Goal: Information Seeking & Learning: Learn about a topic

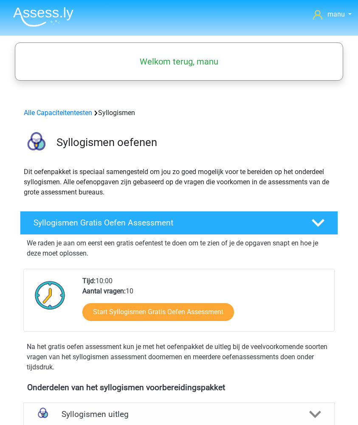
click at [37, 20] on img at bounding box center [43, 17] width 60 height 20
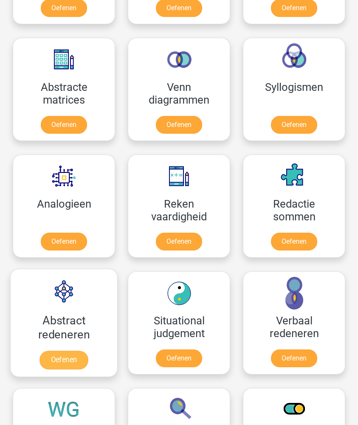
scroll to position [649, 0]
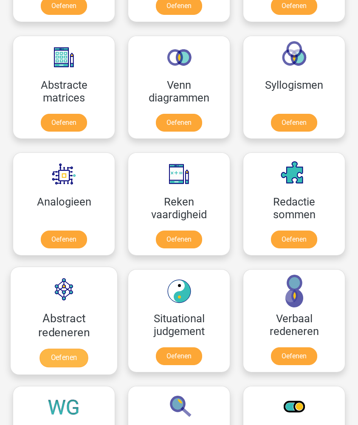
click at [53, 360] on link "Oefenen" at bounding box center [64, 358] width 48 height 19
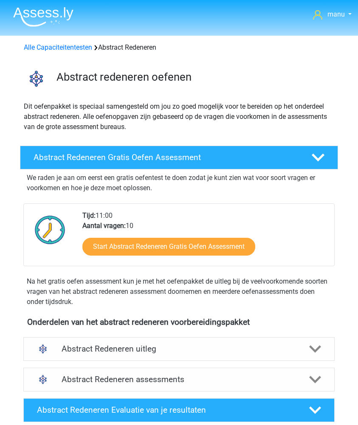
click at [150, 237] on div "Start Abstract Redeneren Gratis Oefen Assessment" at bounding box center [205, 248] width 246 height 35
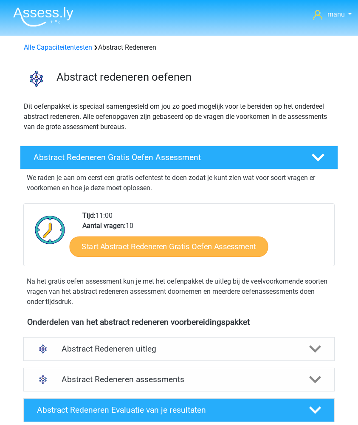
click at [148, 242] on link "Start Abstract Redeneren Gratis Oefen Assessment" at bounding box center [168, 247] width 199 height 20
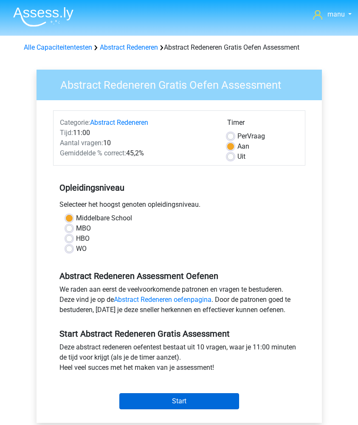
click at [132, 399] on input "Start" at bounding box center [179, 402] width 120 height 16
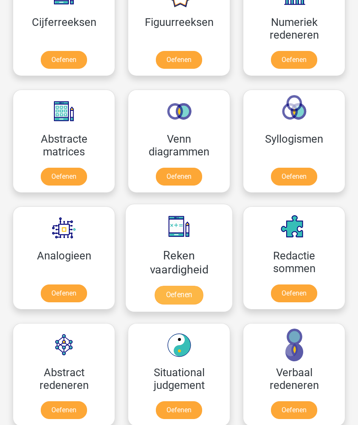
scroll to position [565, 0]
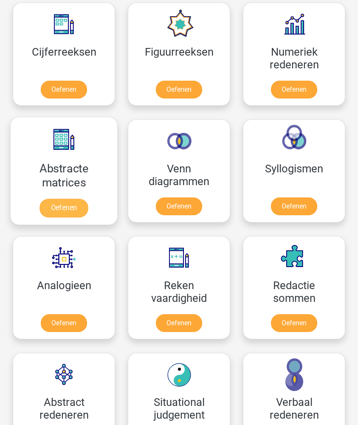
click at [51, 212] on link "Oefenen" at bounding box center [64, 208] width 48 height 19
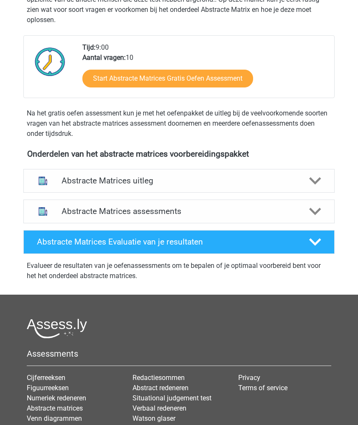
scroll to position [214, 0]
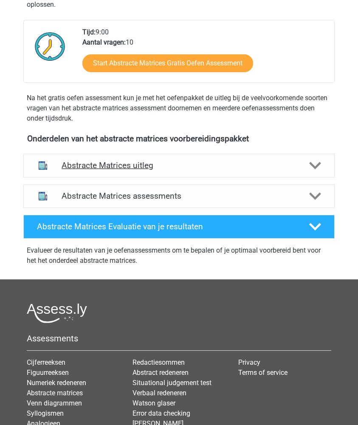
click at [136, 155] on div "Abstracte Matrices uitleg" at bounding box center [178, 166] width 311 height 24
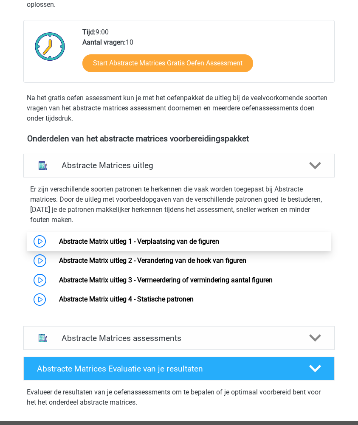
click at [102, 238] on link "Abstracte Matrix uitleg 1 - Verplaatsing van de figuren" at bounding box center [139, 242] width 160 height 8
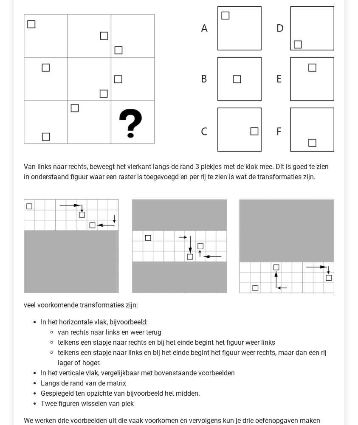
scroll to position [410, 0]
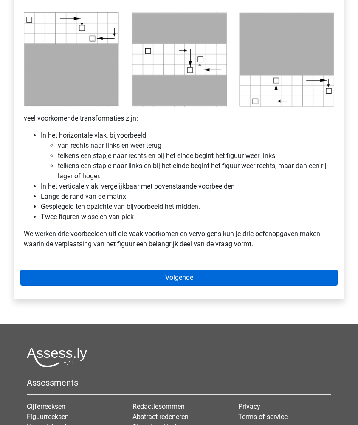
click at [128, 285] on link "Volgende" at bounding box center [178, 278] width 317 height 16
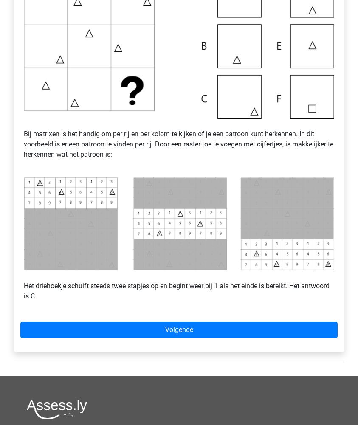
scroll to position [230, 0]
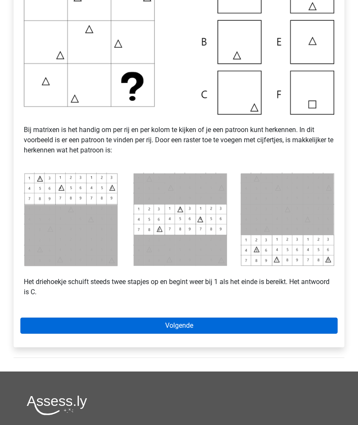
click at [127, 332] on link "Volgende" at bounding box center [178, 326] width 317 height 16
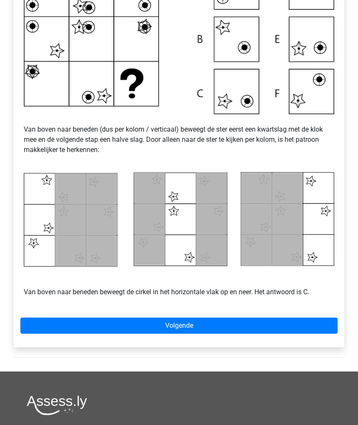
scroll to position [238, 0]
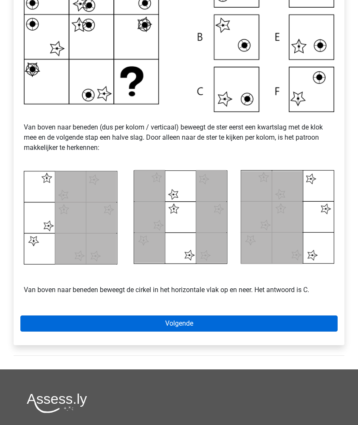
click at [130, 332] on link "Volgende" at bounding box center [178, 324] width 317 height 16
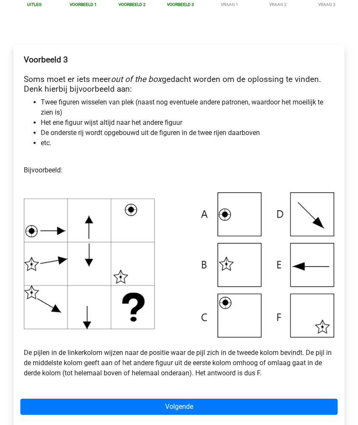
scroll to position [122, 0]
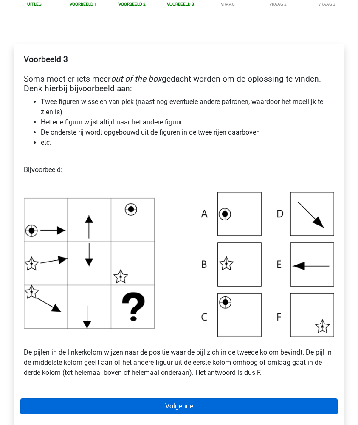
click at [94, 415] on link "Volgende" at bounding box center [178, 407] width 317 height 16
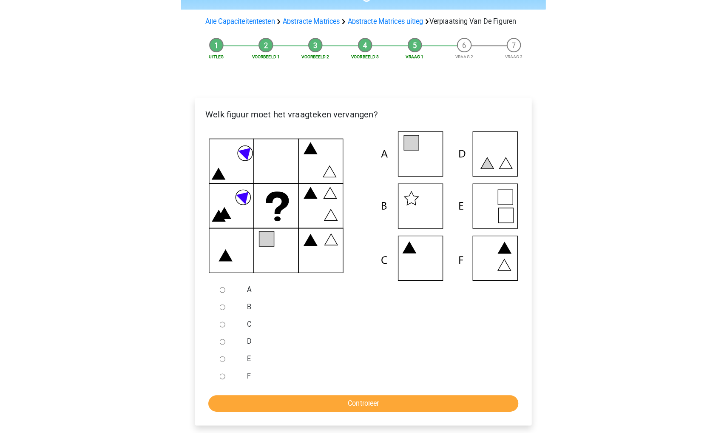
scroll to position [88, 0]
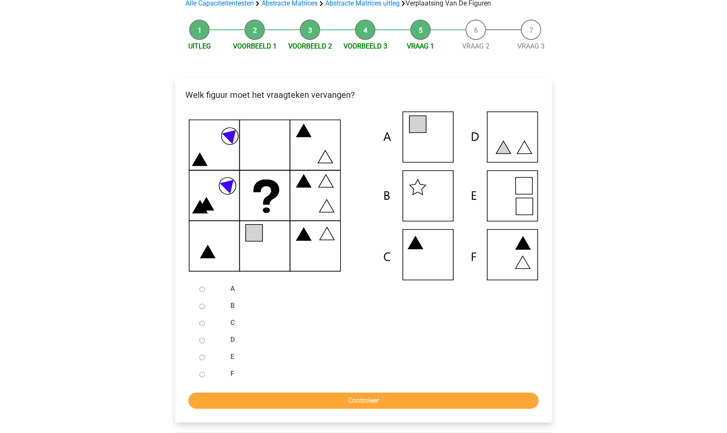
click at [202, 373] on input "F" at bounding box center [202, 374] width 6 height 6
radio input "true"
click at [207, 400] on input "Controleer" at bounding box center [363, 400] width 350 height 16
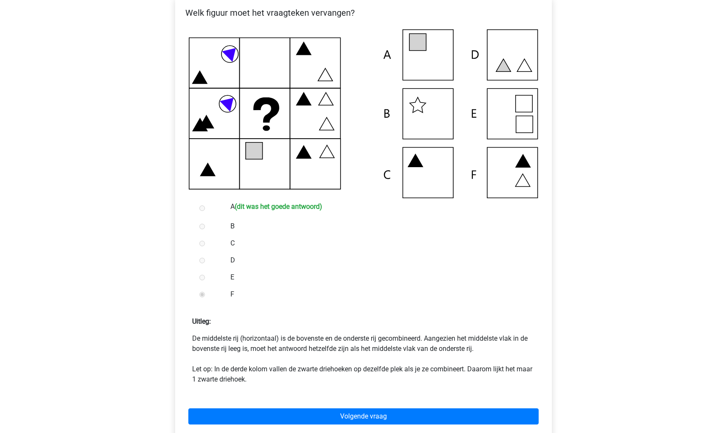
scroll to position [169, 0]
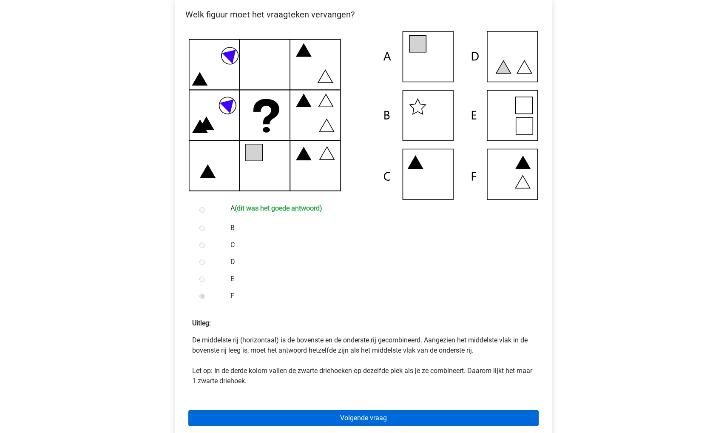
click at [236, 415] on link "Volgende vraag" at bounding box center [363, 418] width 350 height 16
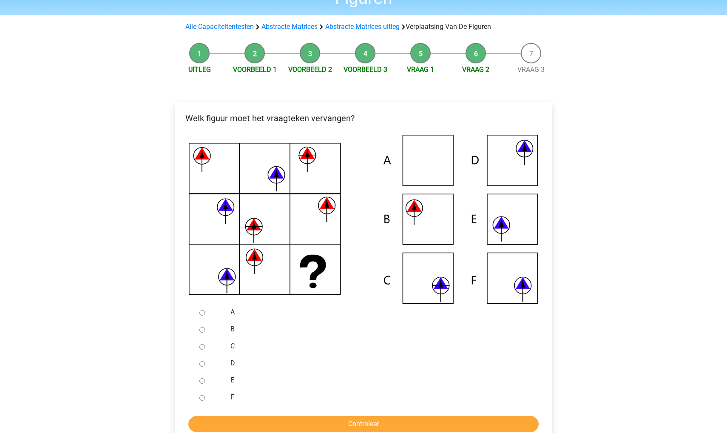
scroll to position [75, 0]
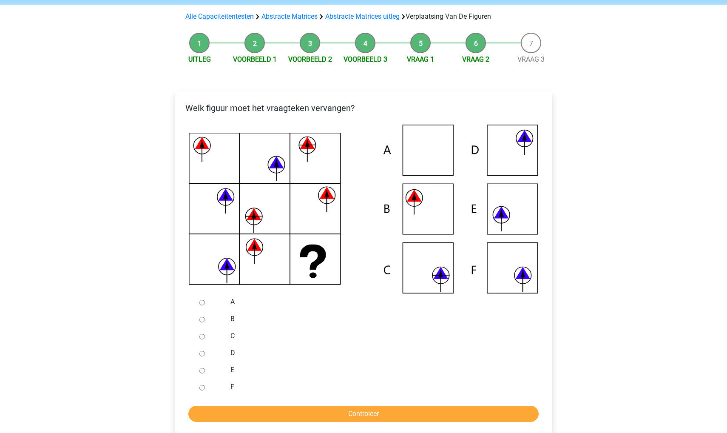
click at [202, 320] on input "B" at bounding box center [202, 320] width 6 height 6
radio input "true"
click at [205, 411] on input "Controleer" at bounding box center [363, 413] width 350 height 16
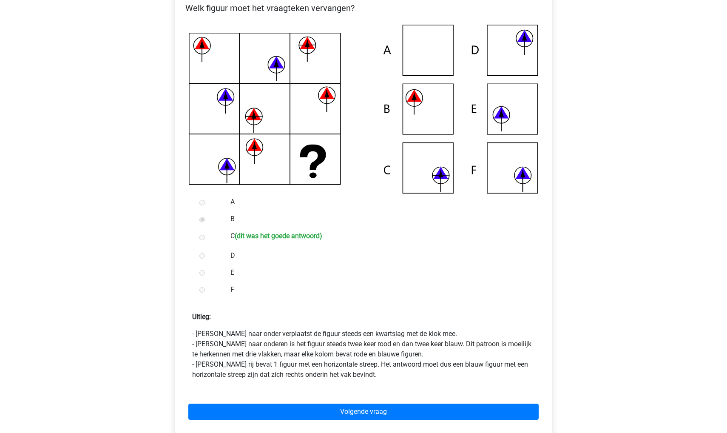
scroll to position [174, 0]
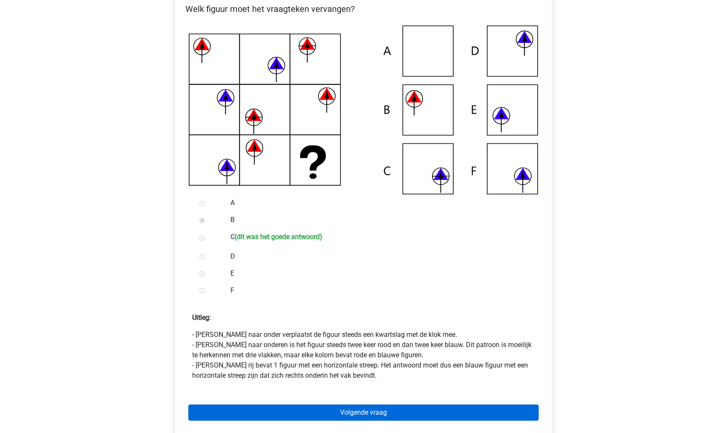
click at [286, 415] on link "Volgende vraag" at bounding box center [363, 412] width 350 height 16
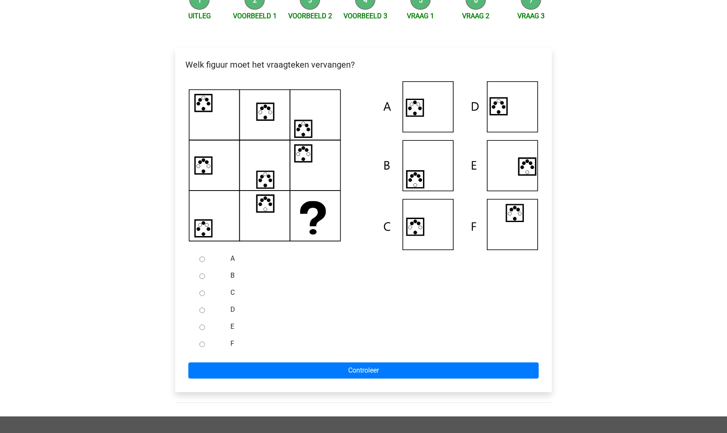
scroll to position [121, 0]
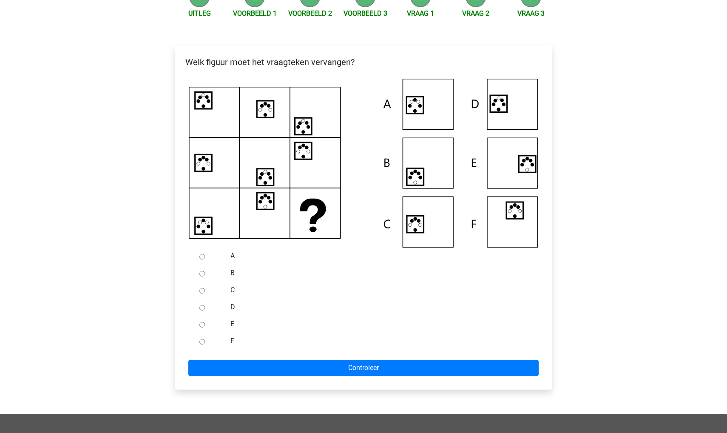
click at [201, 256] on input "A" at bounding box center [202, 257] width 6 height 6
radio input "true"
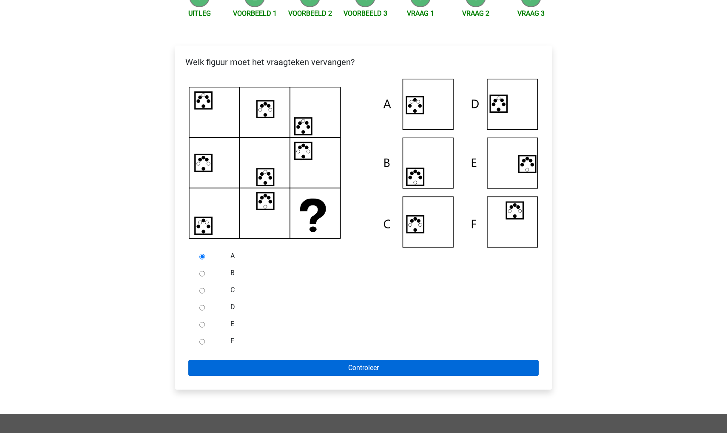
click at [214, 371] on input "Controleer" at bounding box center [363, 368] width 350 height 16
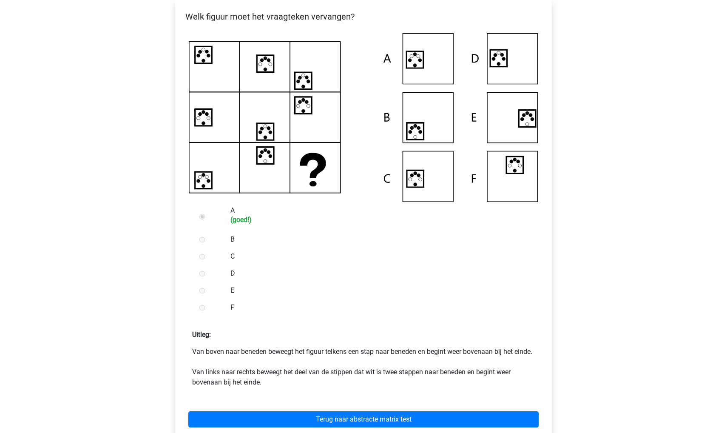
scroll to position [167, 0]
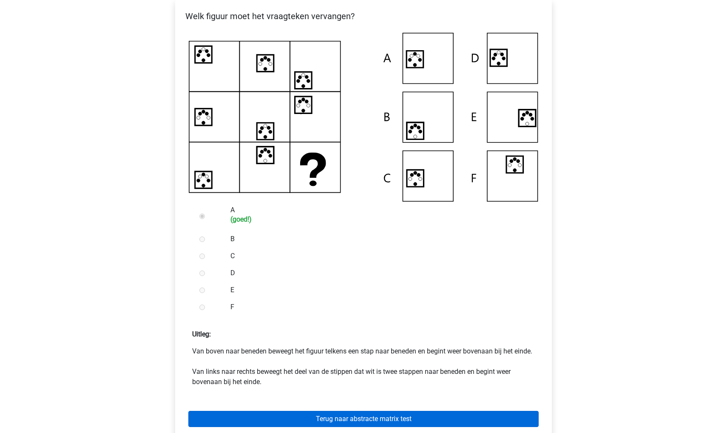
click at [233, 421] on link "Terug naar abstracte matrix test" at bounding box center [363, 418] width 350 height 16
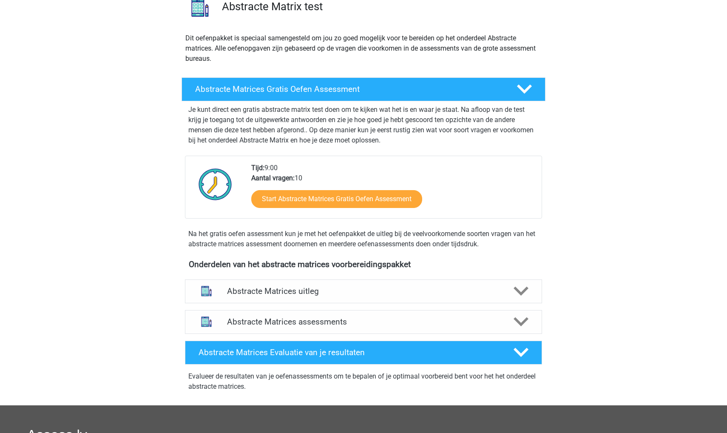
scroll to position [82, 0]
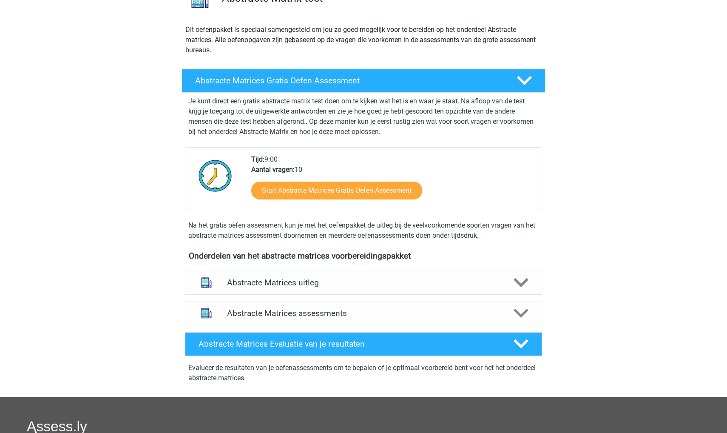
click at [248, 283] on h4 "Abstracte Matrices uitleg" at bounding box center [363, 282] width 273 height 10
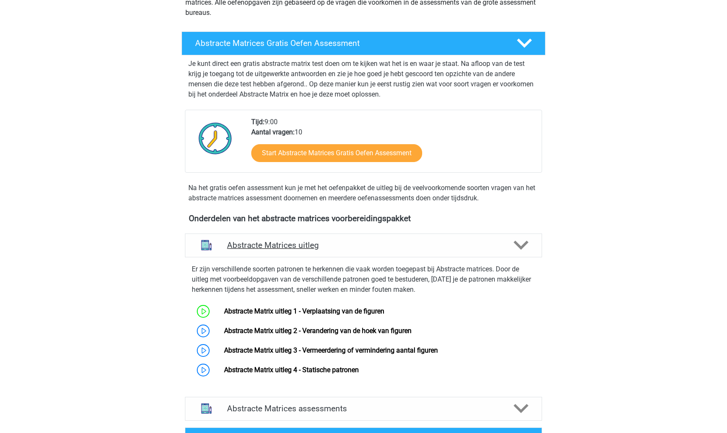
scroll to position [130, 0]
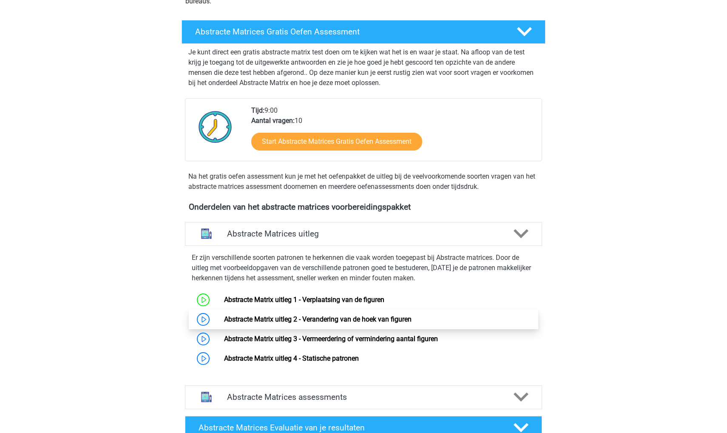
click at [251, 321] on link "Abstracte Matrix uitleg 2 - Verandering van de hoek van figuren" at bounding box center [317, 319] width 187 height 8
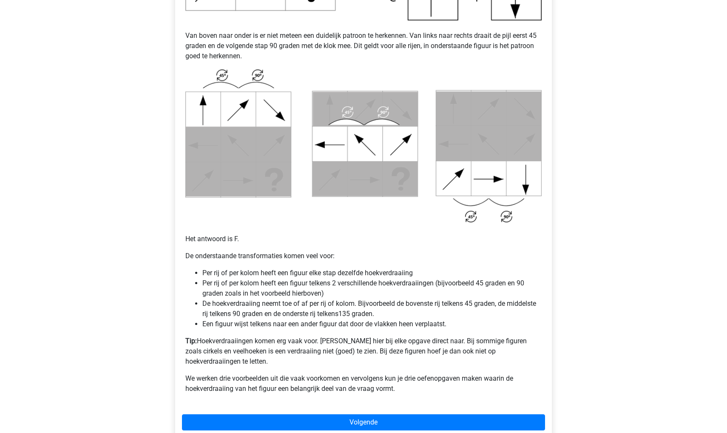
scroll to position [374, 0]
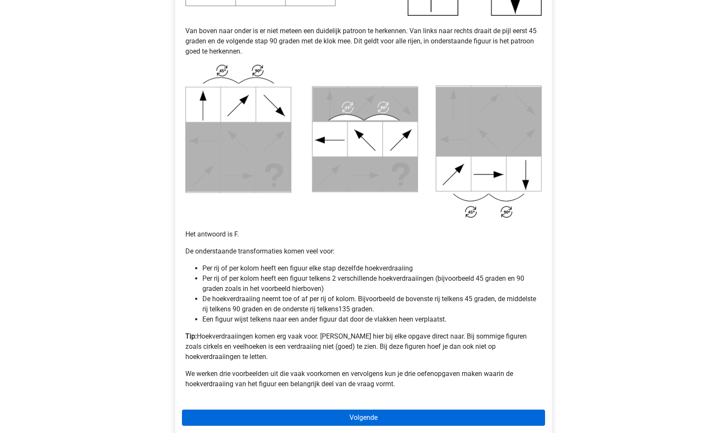
click at [272, 409] on link "Volgende" at bounding box center [363, 417] width 363 height 16
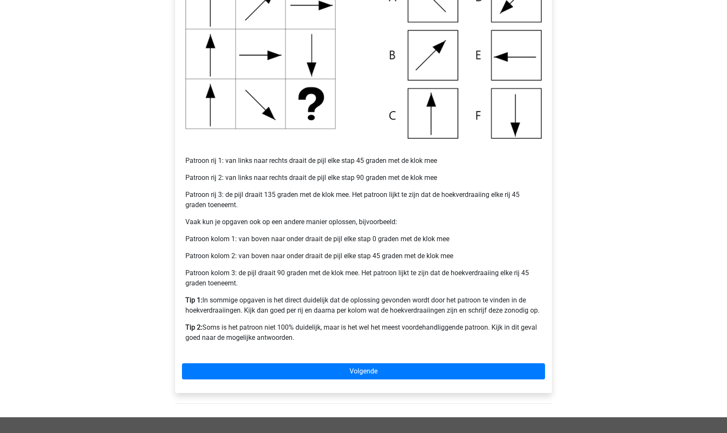
scroll to position [269, 0]
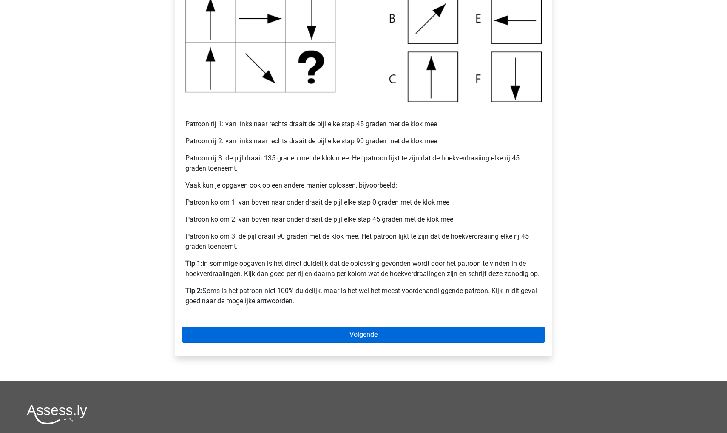
click at [236, 336] on link "Volgende" at bounding box center [363, 334] width 363 height 16
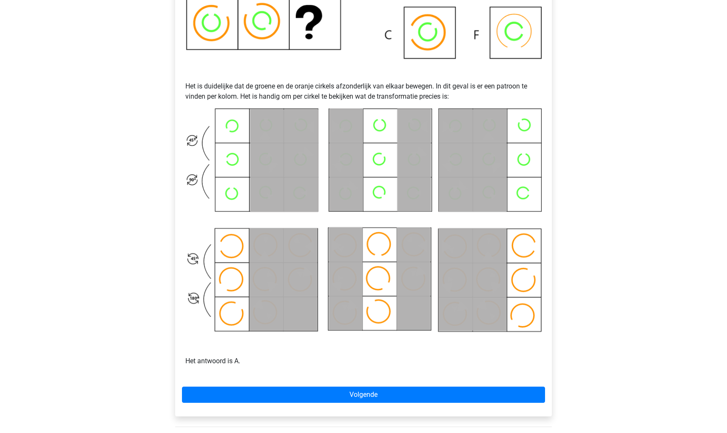
scroll to position [324, 0]
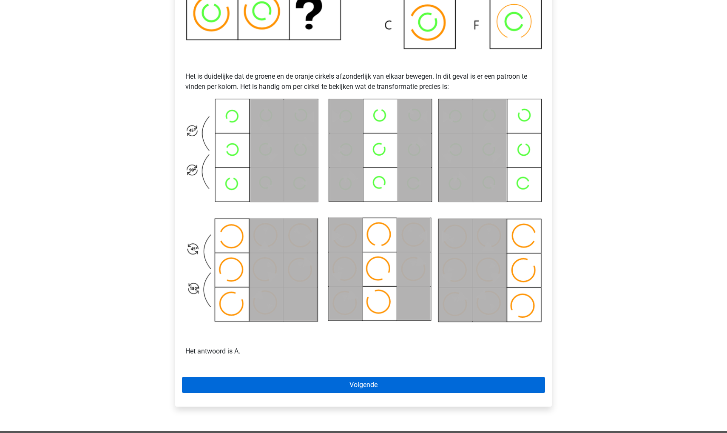
click at [219, 384] on link "Volgende" at bounding box center [363, 385] width 363 height 16
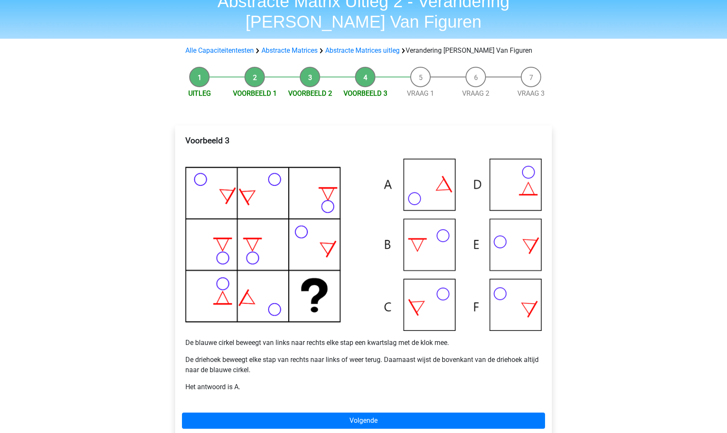
scroll to position [42, 0]
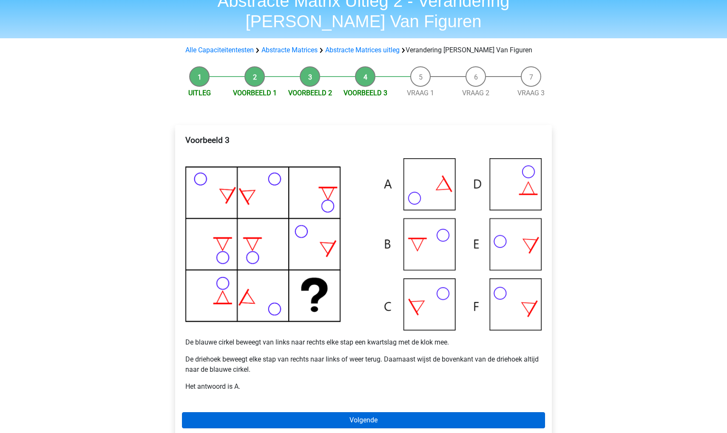
click at [201, 413] on link "Volgende" at bounding box center [363, 420] width 363 height 16
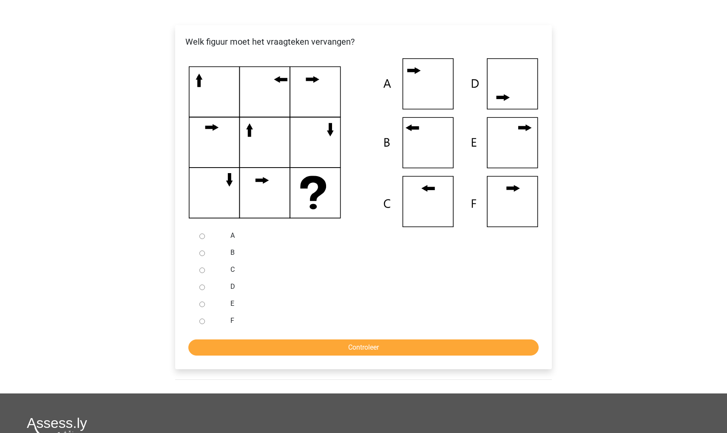
scroll to position [160, 0]
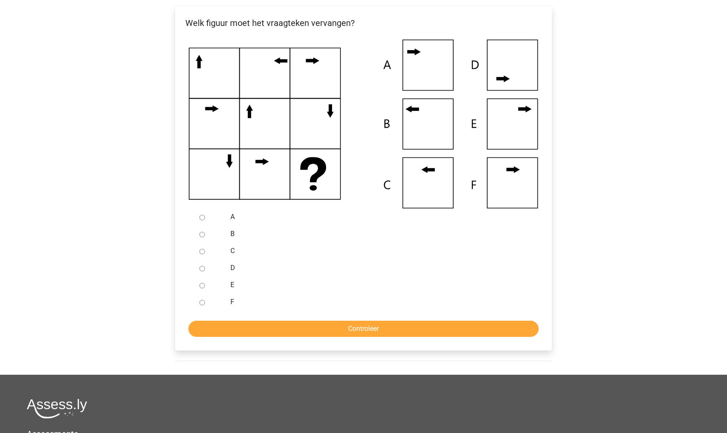
click at [207, 293] on div at bounding box center [210, 301] width 28 height 17
click at [203, 284] on input "E" at bounding box center [202, 286] width 6 height 6
radio input "true"
click at [203, 311] on form "A B C D E F Controleer" at bounding box center [363, 272] width 363 height 128
click at [203, 324] on input "Controleer" at bounding box center [363, 328] width 350 height 16
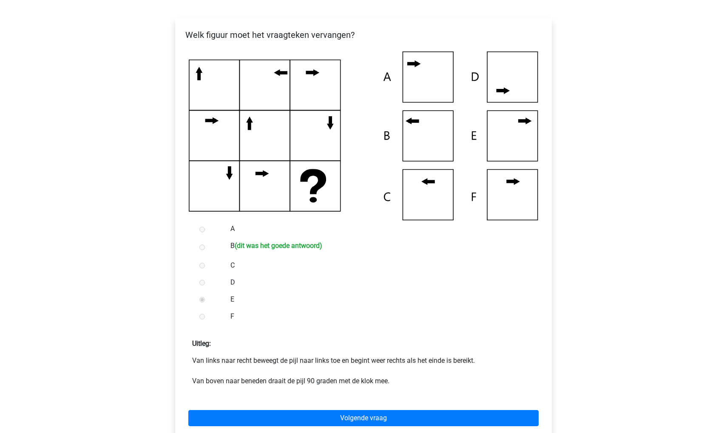
scroll to position [156, 0]
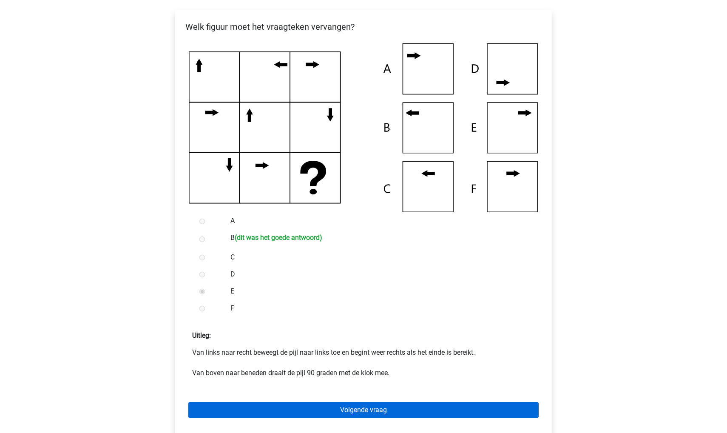
click at [283, 402] on link "Volgende vraag" at bounding box center [363, 410] width 350 height 16
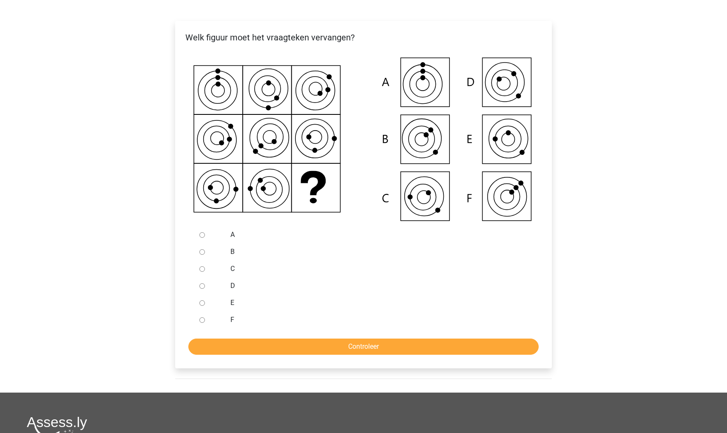
scroll to position [189, 0]
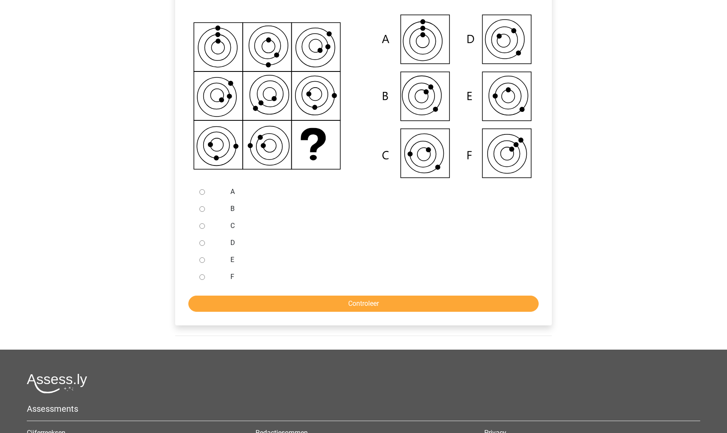
click at [199, 261] on input "E" at bounding box center [202, 260] width 6 height 6
radio input "true"
click at [207, 300] on input "Controleer" at bounding box center [363, 303] width 350 height 16
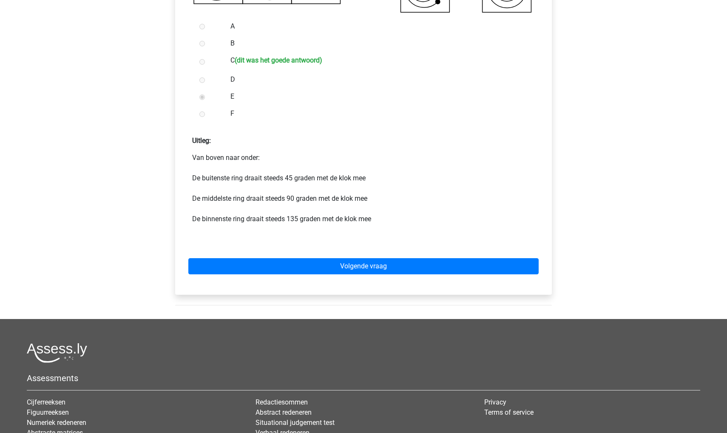
scroll to position [412, 0]
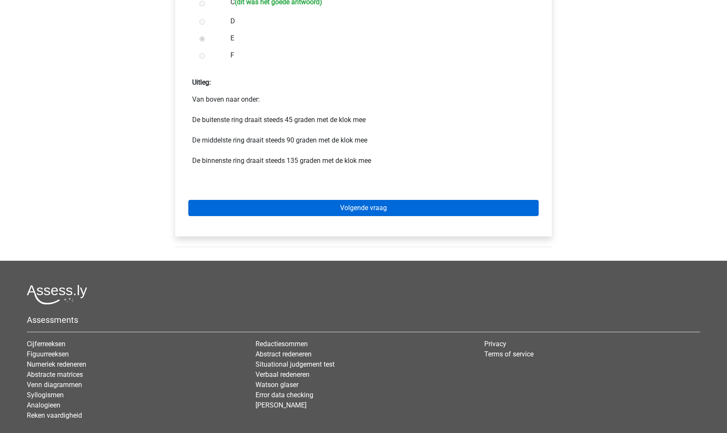
click at [260, 208] on link "Volgende vraag" at bounding box center [363, 208] width 350 height 16
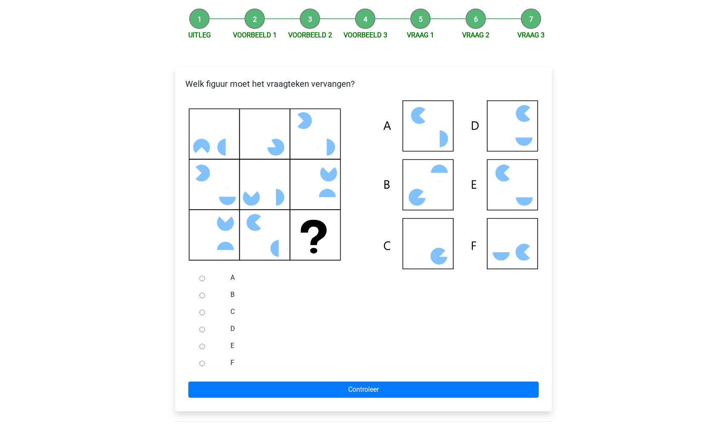
scroll to position [106, 0]
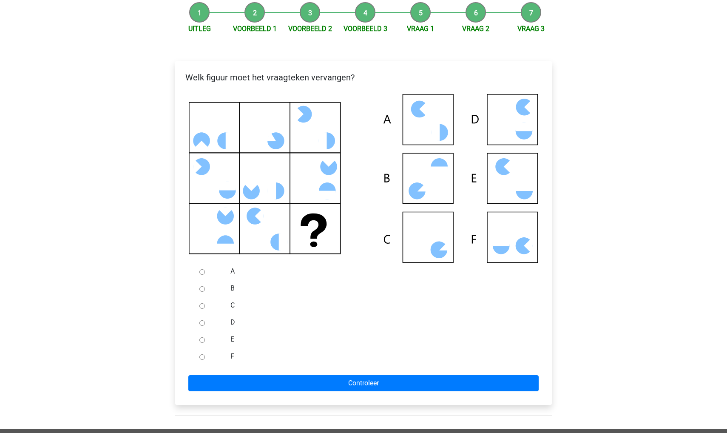
click at [201, 357] on input "F" at bounding box center [202, 357] width 6 height 6
radio input "true"
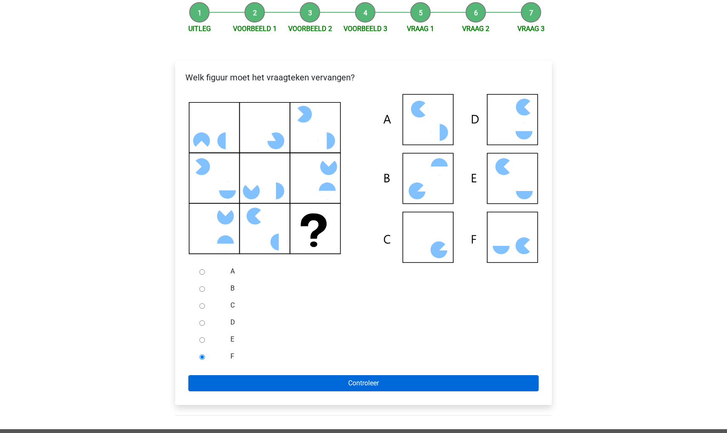
click at [201, 378] on input "Controleer" at bounding box center [363, 383] width 350 height 16
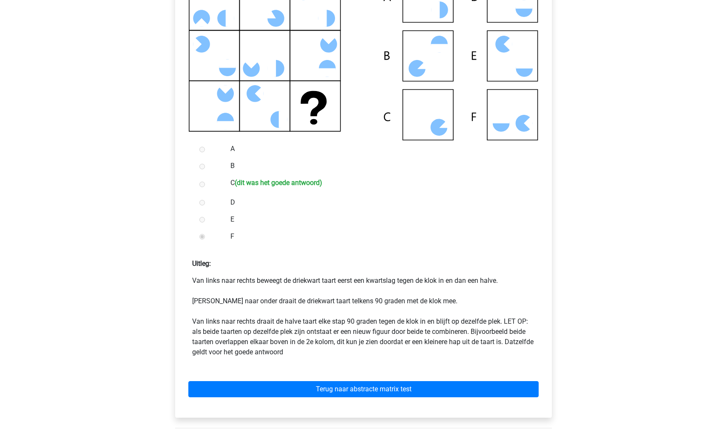
scroll to position [232, 0]
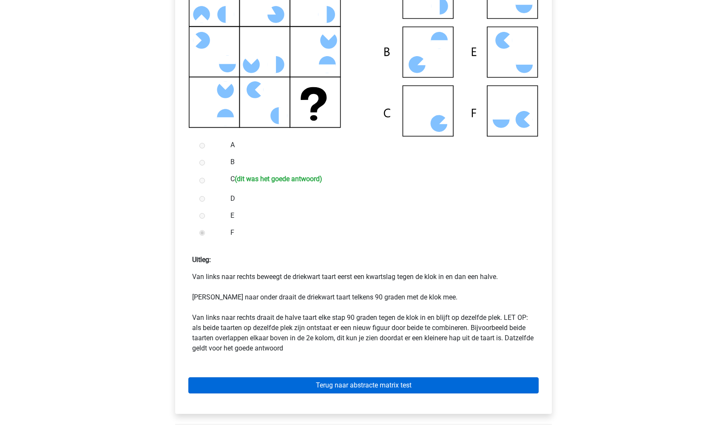
click at [294, 387] on link "Terug naar abstracte matrix test" at bounding box center [363, 385] width 350 height 16
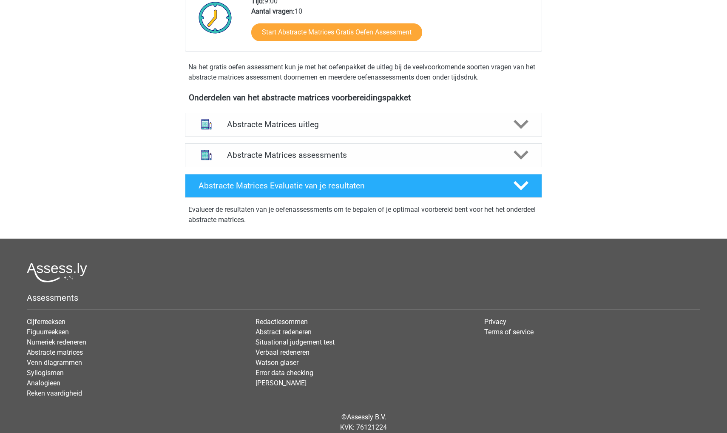
scroll to position [263, 0]
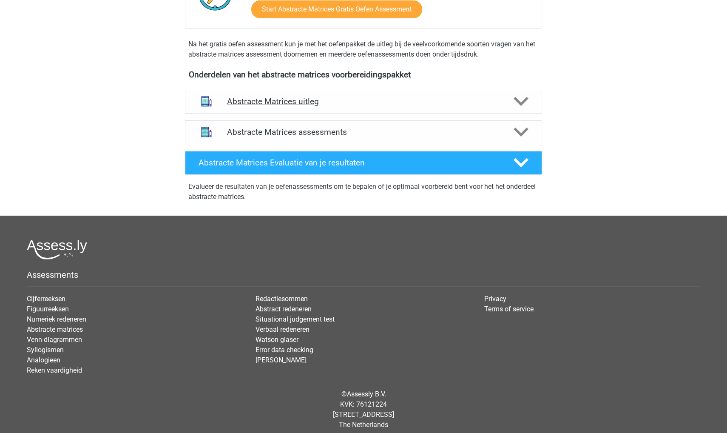
click at [279, 107] on div "Abstracte Matrices uitleg" at bounding box center [363, 102] width 357 height 24
